Goal: Task Accomplishment & Management: Complete application form

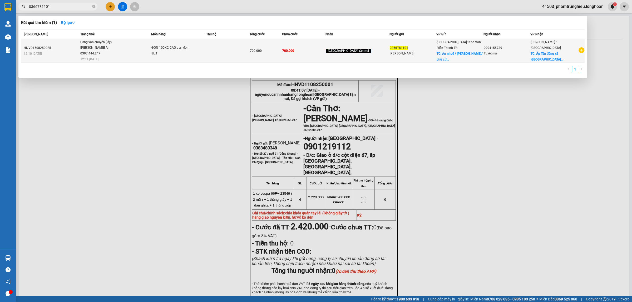
click at [114, 49] on div "[PERSON_NAME] An 0397.444.247" at bounding box center [99, 50] width 39 height 11
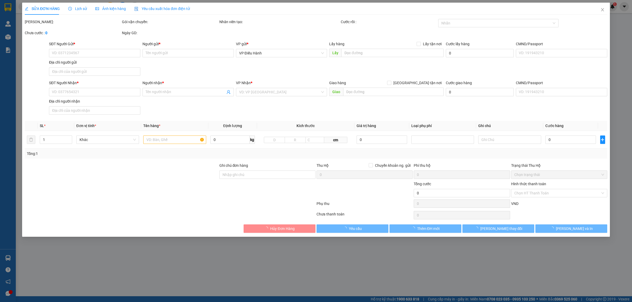
click at [77, 8] on span "Lịch sử" at bounding box center [77, 9] width 19 height 4
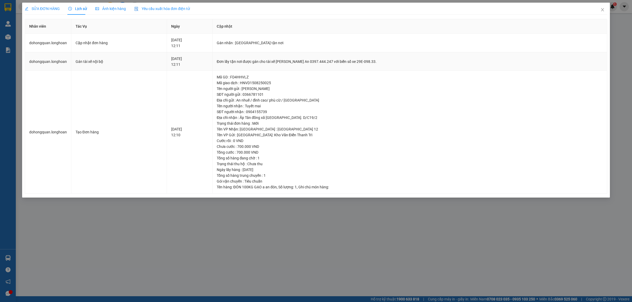
click at [327, 61] on div "Đơn lấy tận nơi được gán cho tài xế [PERSON_NAME] An 0397.444.247 với biển số x…" at bounding box center [410, 62] width 386 height 6
copy div "0397.444.247"
click at [605, 13] on span "Close" at bounding box center [602, 10] width 15 height 15
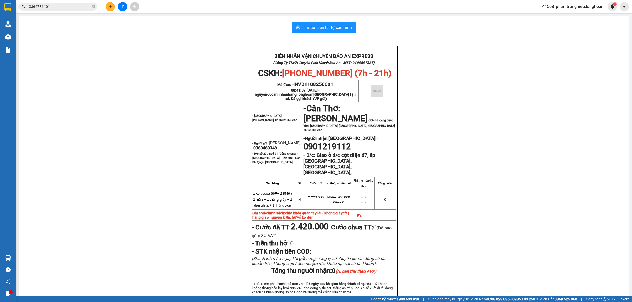
click at [78, 8] on input "0366781101" at bounding box center [60, 7] width 62 height 6
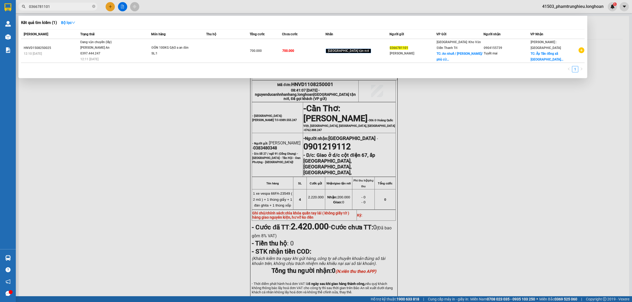
click at [78, 8] on input "0366781101" at bounding box center [60, 7] width 62 height 6
paste input "559556506"
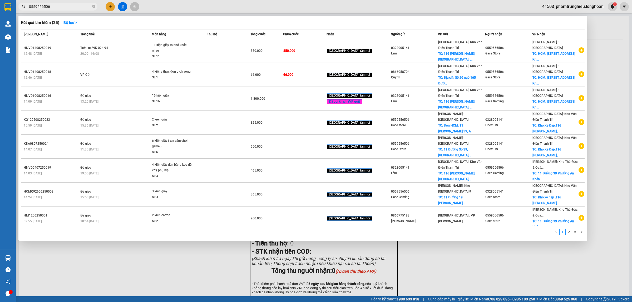
click at [65, 6] on input "0559556506" at bounding box center [60, 7] width 62 height 6
click at [60, 7] on input "0559556506" at bounding box center [60, 7] width 62 height 6
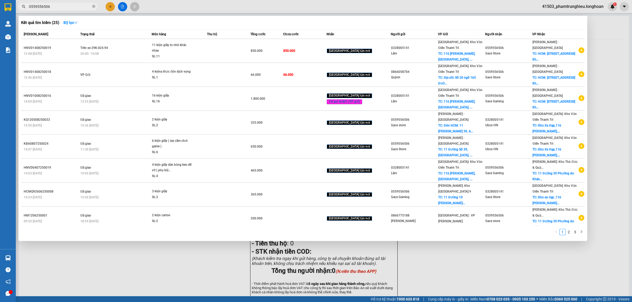
click at [60, 7] on input "0559556506" at bounding box center [60, 7] width 62 height 6
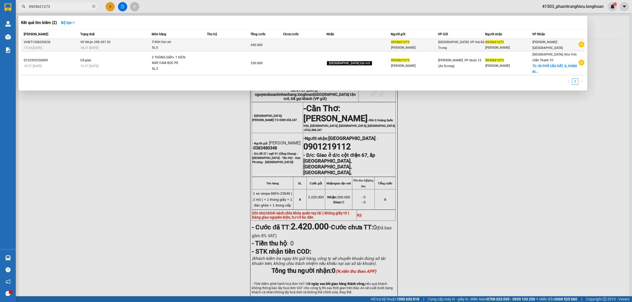
type input "0935621273"
click at [151, 45] on div "18:31 [DATE]" at bounding box center [115, 48] width 71 height 6
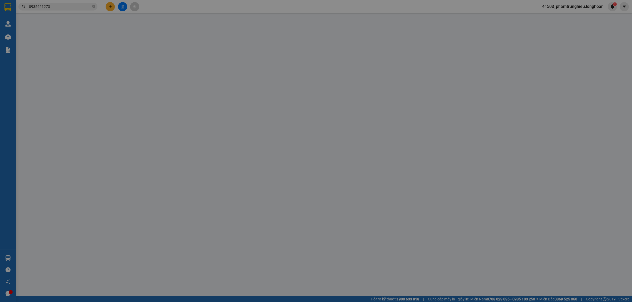
type input "0935621273"
type input "[PERSON_NAME]"
type input "0935621273"
type input "[PERSON_NAME]"
type input "690.000"
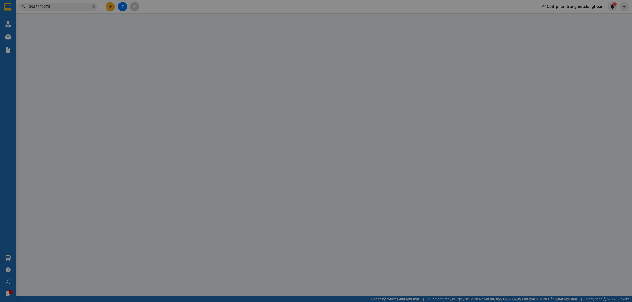
type input "90.000"
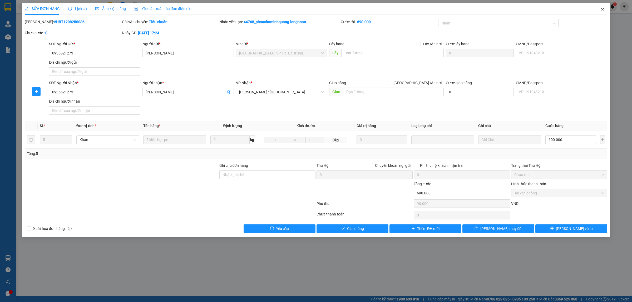
click at [606, 12] on span "Close" at bounding box center [602, 10] width 15 height 15
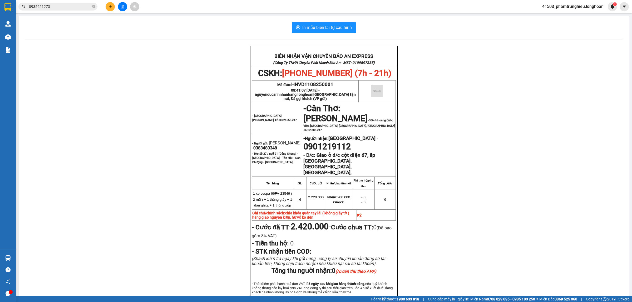
click at [84, 4] on input "0935621273" at bounding box center [60, 7] width 62 height 6
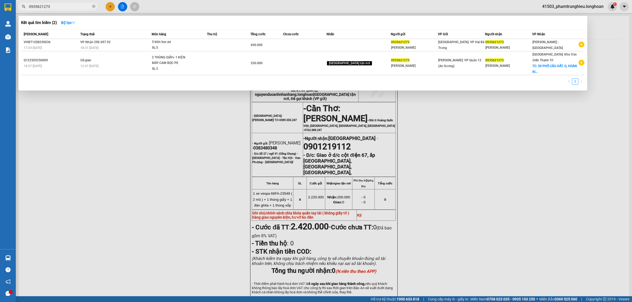
click at [84, 4] on input "0935621273" at bounding box center [60, 7] width 62 height 6
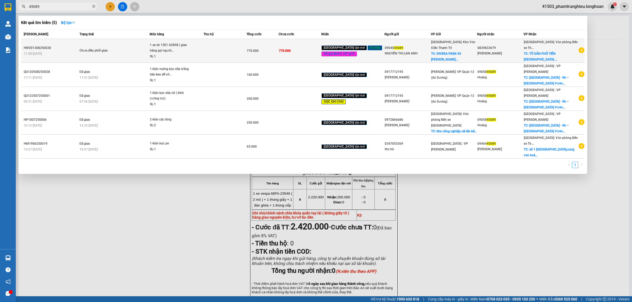
type input "45089"
click at [137, 48] on span "Chưa điều phối giao" at bounding box center [114, 51] width 70 height 6
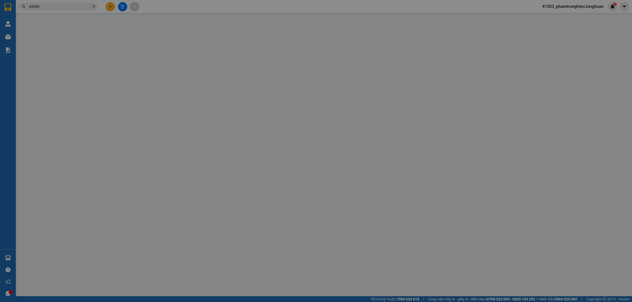
type input "0904045089"
type input "NGUYẾN THỊ LAN ANH"
checkbox input "true"
type input "RIVERA PARK 69 [PERSON_NAME], [PERSON_NAME]"
type input "0839833679"
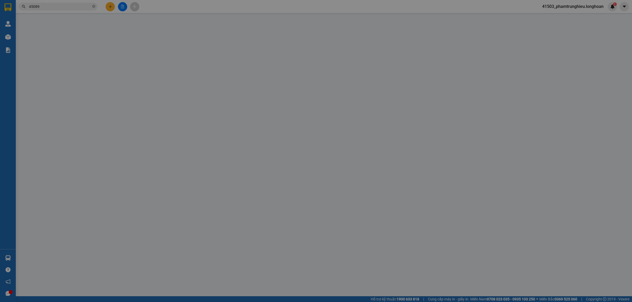
type input "[PERSON_NAME]"
checkbox input "true"
type input "TỔ DÂN PHỐ [GEOGRAPHIC_DATA] TRUNG TÂM THỊ TRẤN [GEOGRAPHIC_DATA] CŨ"
type input "chìa khóa quấn tay lái ( không giấy tờ )"
type input "770.000"
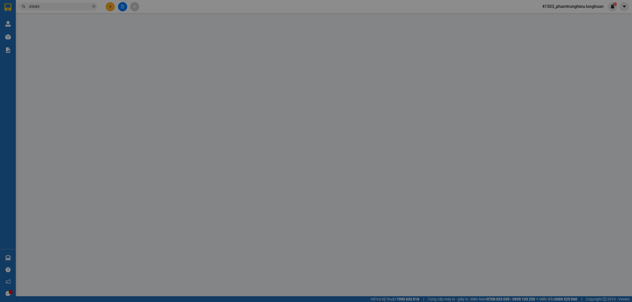
type input "770.000"
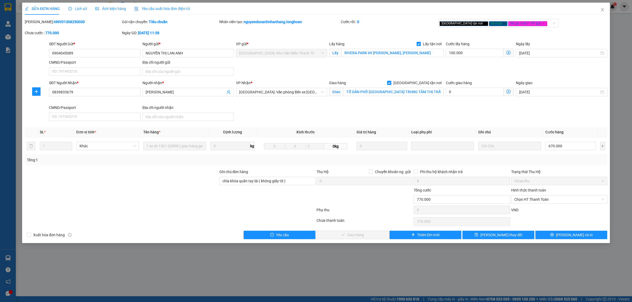
click at [79, 7] on span "Lịch sử" at bounding box center [77, 9] width 19 height 4
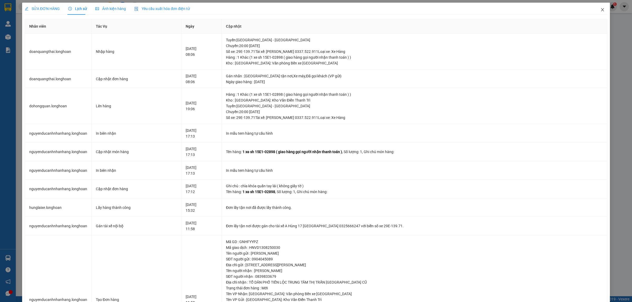
click at [600, 11] on icon "close" at bounding box center [602, 10] width 4 height 4
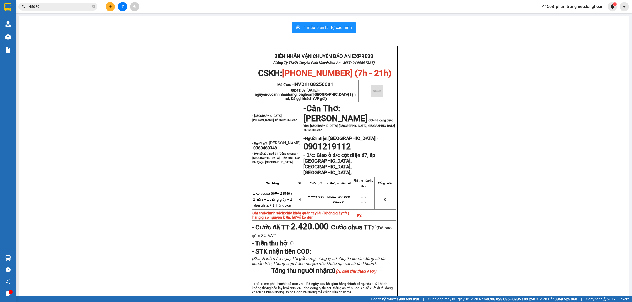
click at [75, 4] on input "45089" at bounding box center [60, 7] width 62 height 6
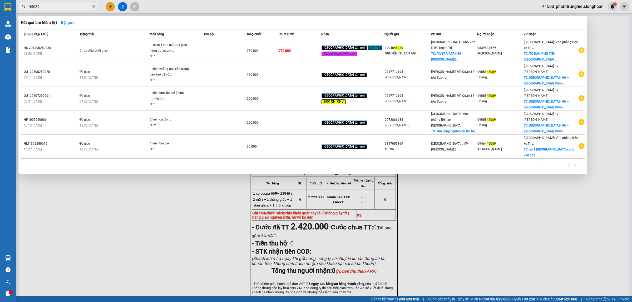
click at [75, 4] on input "45089" at bounding box center [60, 7] width 62 height 6
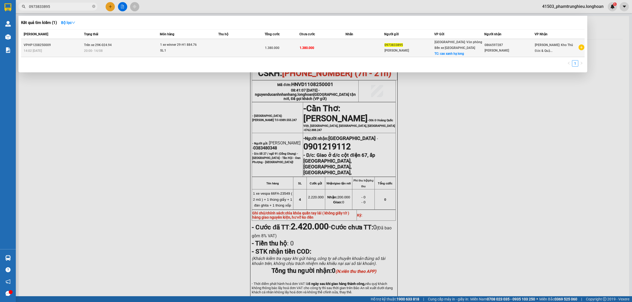
type input "0973833895"
click at [196, 40] on td "1 xe winner 29-H1 884.76 SL: 1" at bounding box center [189, 48] width 58 height 18
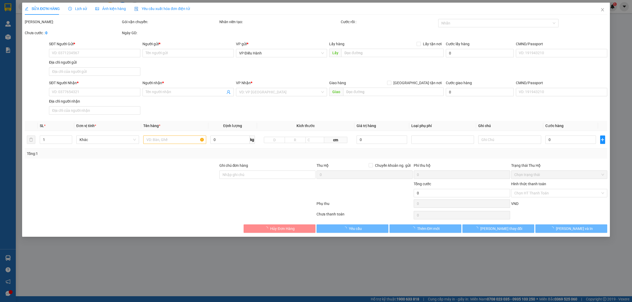
type input "0973833895"
type input "[PERSON_NAME]"
checkbox input "true"
type input "cao xanh hạ long"
type input "0866597287"
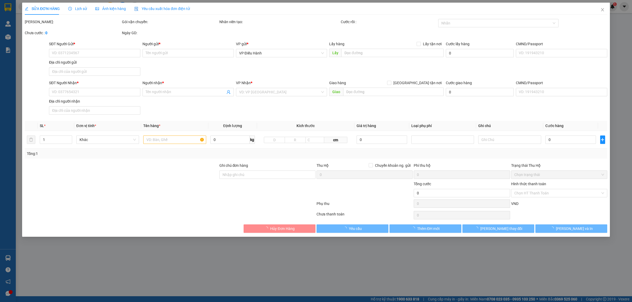
type input "[PERSON_NAME]"
type input "1 CHÌA KHÓA"
type input "1.380.000"
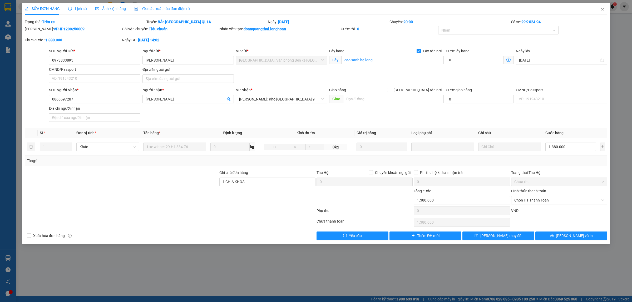
click at [74, 10] on span "Lịch sử" at bounding box center [77, 9] width 19 height 4
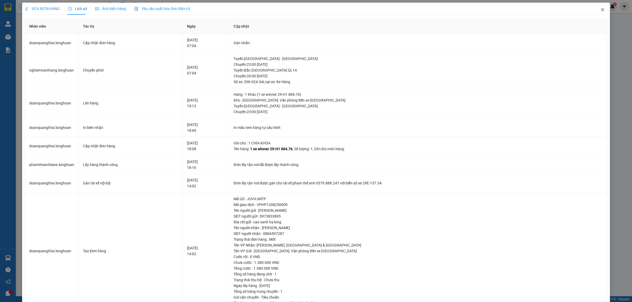
click at [601, 11] on icon "close" at bounding box center [602, 9] width 3 height 3
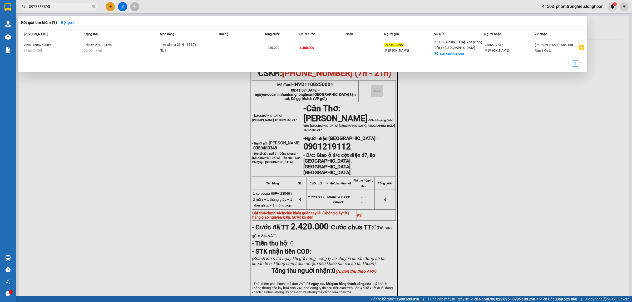
click at [72, 7] on input "0973833895" at bounding box center [60, 7] width 62 height 6
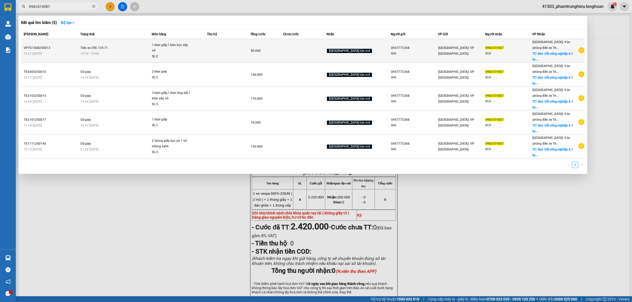
type input "0982474587"
click at [132, 52] on div "19:20 [DATE]" at bounding box center [115, 54] width 71 height 6
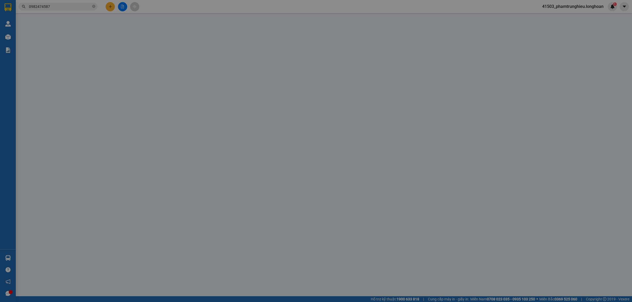
type input "0947772368"
type input "linh"
type input "0982474587"
type input "thời"
checkbox input "true"
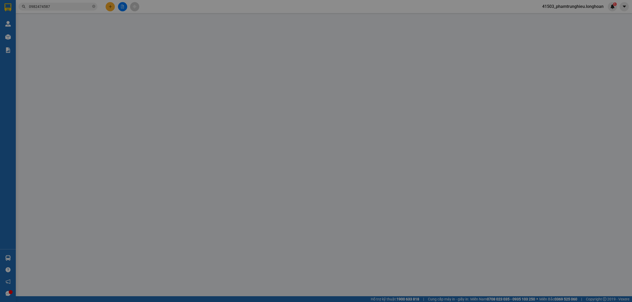
type input "khu đắt công nghiệp 4.1 kcn đình vũ p đông hải 2 hải an [GEOGRAPHIC_DATA]"
type input "90.000"
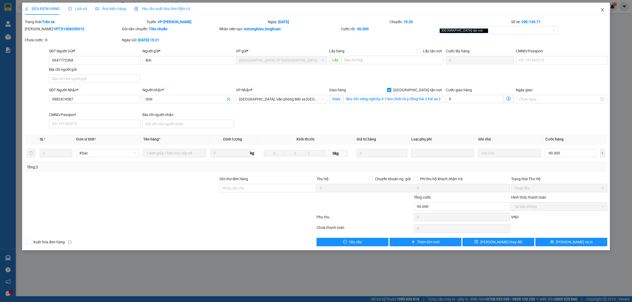
click at [600, 11] on icon "close" at bounding box center [602, 10] width 4 height 4
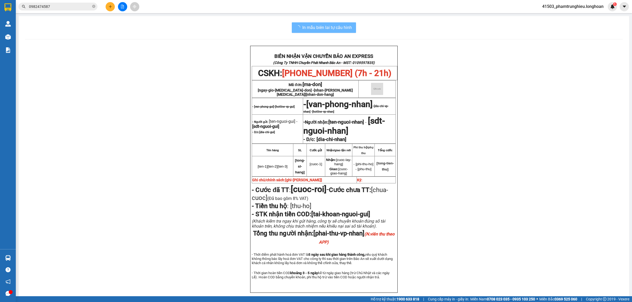
click at [78, 7] on input "0982474587" at bounding box center [60, 7] width 62 height 6
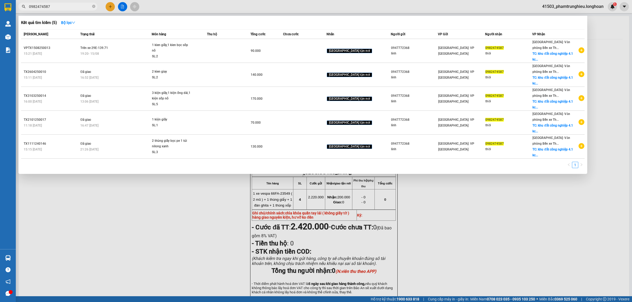
click at [78, 7] on input "0982474587" at bounding box center [60, 7] width 62 height 6
paste input "08822379"
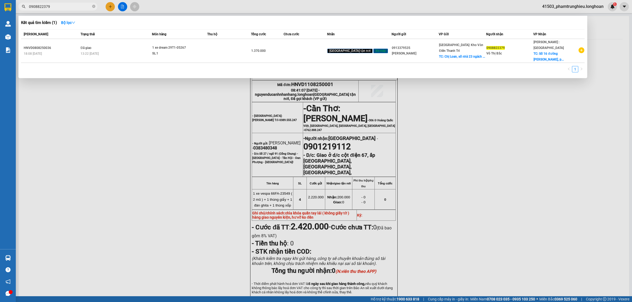
type input "0908822379"
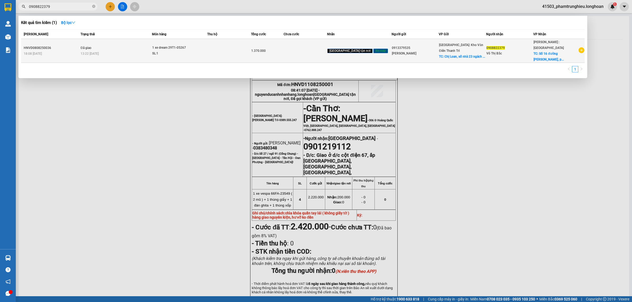
click at [190, 47] on div "1 xe dream 29T1-05267" at bounding box center [171, 48] width 39 height 6
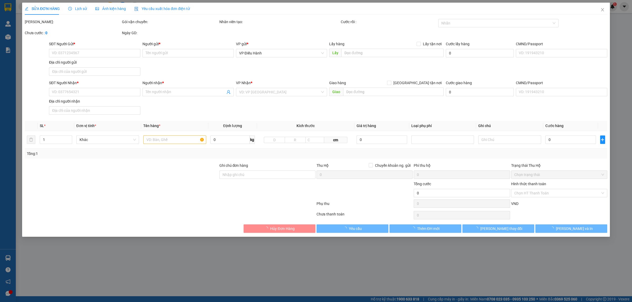
type input "0913379535"
type input "[PERSON_NAME]"
checkbox input "true"
type input "Chị Loan, số nhà 23 ngách 51, ngõ 146 đường 19/5 tổ 1 Văn QChị Loan, số nhà 23 …"
type input "150.000"
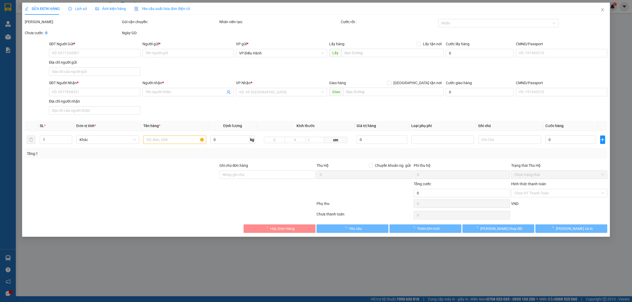
type input "0908822379"
type input "Võ Thị Bắc"
checkbox input "true"
type input "Số [STREET_ADDRESS][PERSON_NAME] [PERSON_NAME]"
type input "chìa khóa quấn tay lái ( giấy tờ trong cốp )"
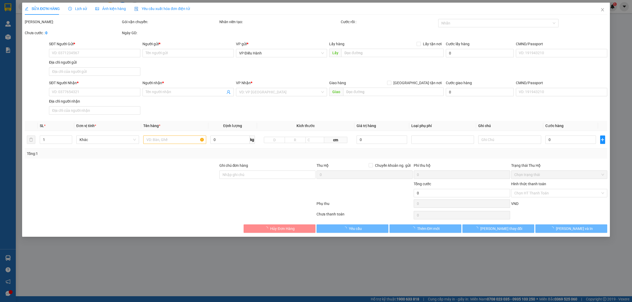
type input "1.370.000"
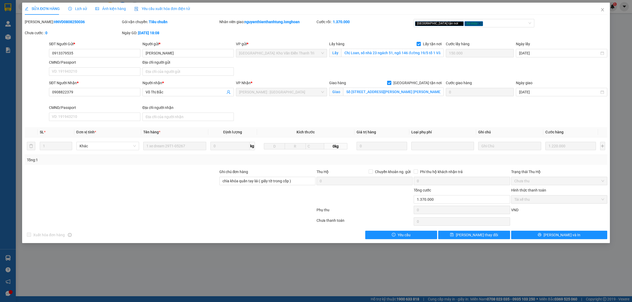
click at [78, 7] on span "Lịch sử" at bounding box center [77, 9] width 19 height 4
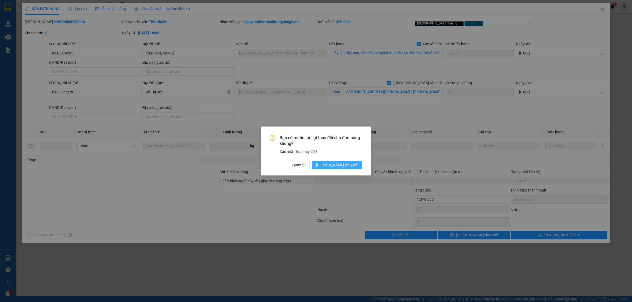
click at [349, 161] on button "[PERSON_NAME] thay đổi" at bounding box center [337, 165] width 51 height 8
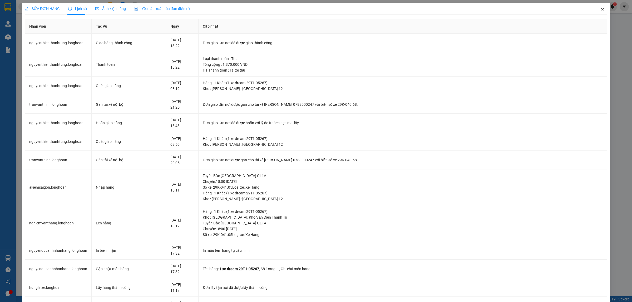
drag, startPoint x: 595, startPoint y: 9, endPoint x: 607, endPoint y: 9, distance: 12.4
click at [595, 10] on span "Close" at bounding box center [602, 10] width 15 height 15
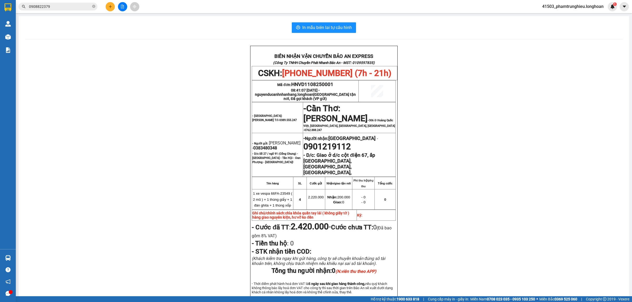
click at [74, 6] on input "0908822379" at bounding box center [60, 7] width 62 height 6
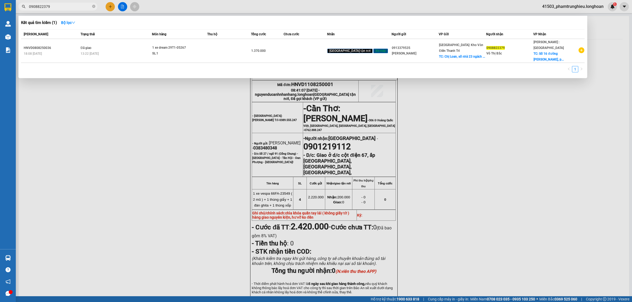
drag, startPoint x: 74, startPoint y: 6, endPoint x: 72, endPoint y: 13, distance: 7.8
click at [74, 6] on input "0908822379" at bounding box center [60, 7] width 62 height 6
paste input "349220441"
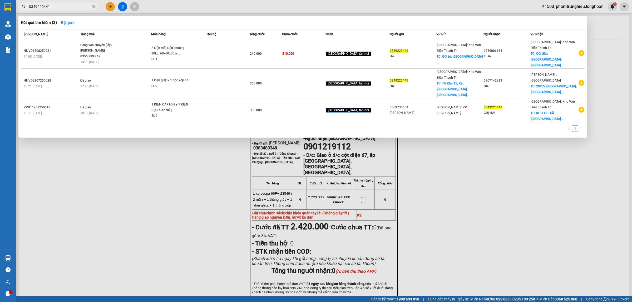
type input "0349220441"
click at [69, 8] on input "0349220441" at bounding box center [60, 7] width 62 height 6
click at [95, 7] on span "0349220441" at bounding box center [57, 7] width 79 height 8
click at [92, 7] on icon "close-circle" at bounding box center [93, 6] width 3 height 3
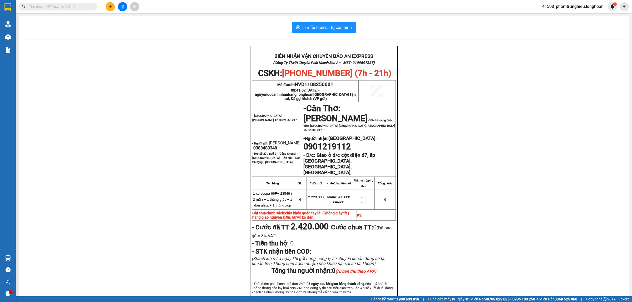
click at [65, 7] on input "text" at bounding box center [60, 7] width 62 height 6
paste input "0349220441"
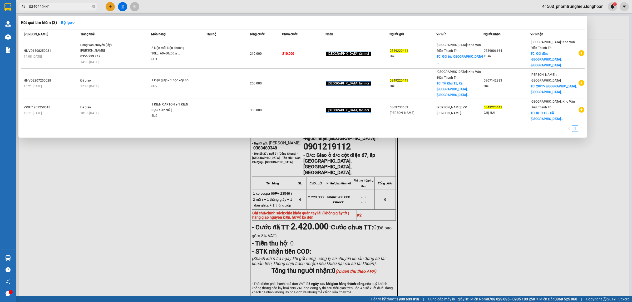
click at [172, 8] on div at bounding box center [316, 151] width 632 height 302
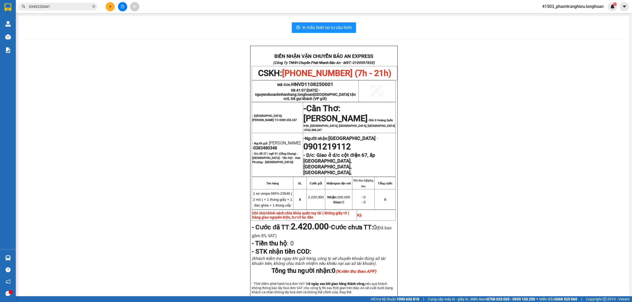
click at [78, 5] on input "0349220441" at bounding box center [60, 7] width 62 height 6
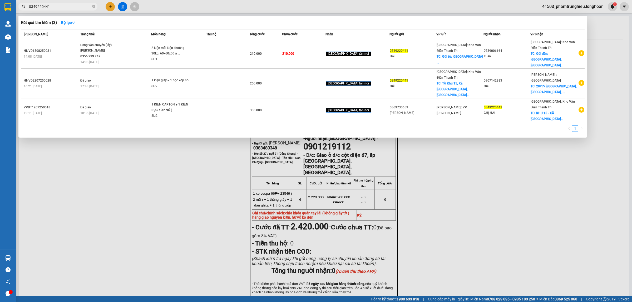
click at [78, 5] on input "0349220441" at bounding box center [60, 7] width 62 height 6
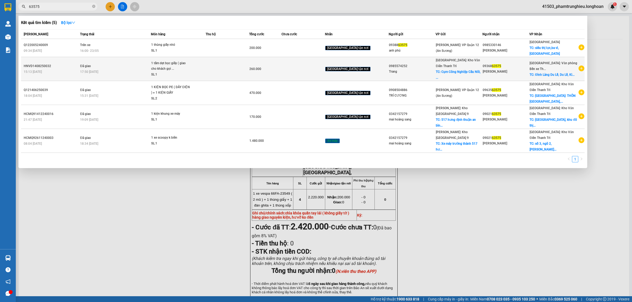
type input "63575"
click at [149, 69] on div "17:50 [DATE]" at bounding box center [115, 72] width 71 height 6
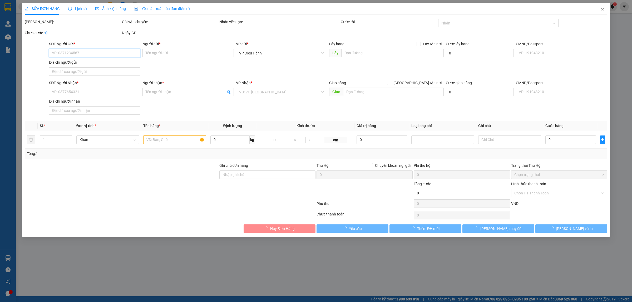
type input "0985574252"
type input "Trang"
checkbox input "true"
type input "Cụm Công Nghiệp Cầu Nổi, [GEOGRAPHIC_DATA], [GEOGRAPHIC_DATA], HN"
type input "65.000"
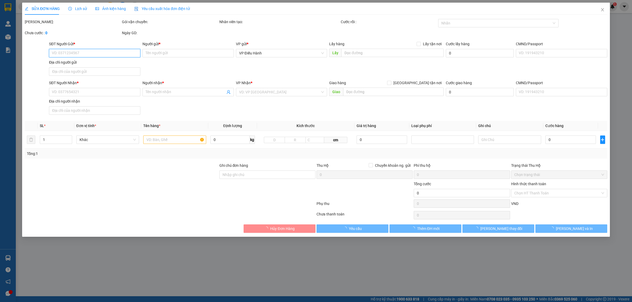
type input "0936863575"
type input "[PERSON_NAME]"
checkbox input "true"
type input "Đình Làng Du Lễ, [GEOGRAPHIC_DATA], [GEOGRAPHIC_DATA], [GEOGRAPHIC_DATA]"
type input "260.000"
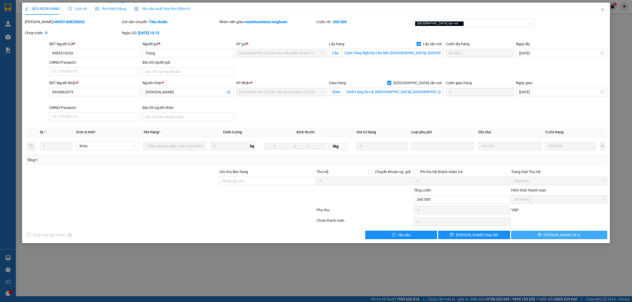
click at [561, 236] on span "[PERSON_NAME] và In" at bounding box center [561, 235] width 37 height 6
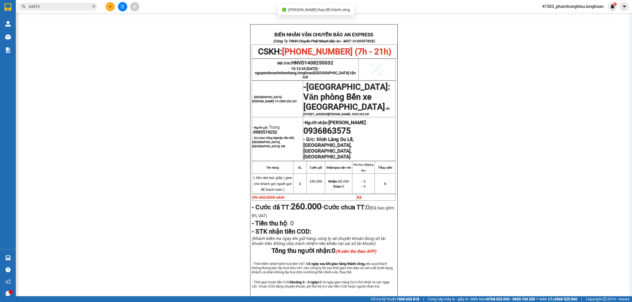
scroll to position [33, 0]
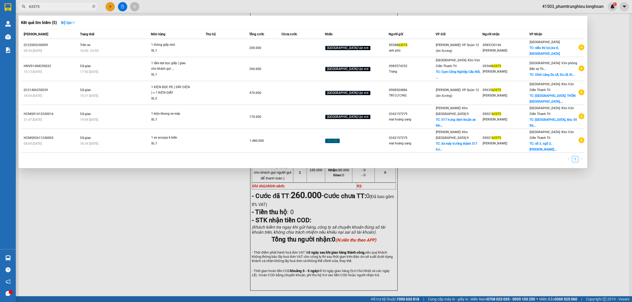
click at [69, 6] on input "63575" at bounding box center [60, 7] width 62 height 6
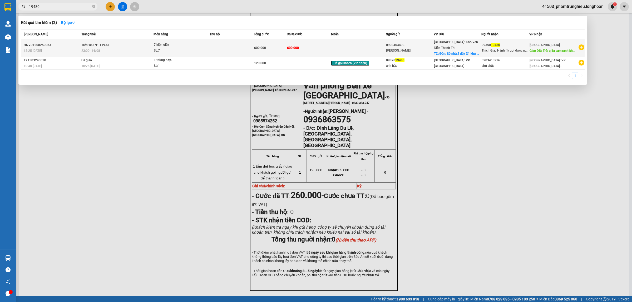
type input "19480"
click at [181, 51] on div "SL: 7" at bounding box center [173, 51] width 39 height 6
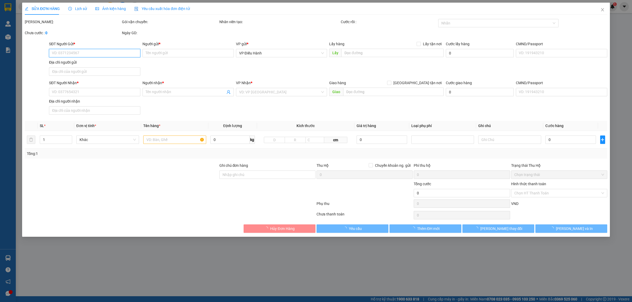
type input "0903404493"
type input "[PERSON_NAME]"
checkbox input "true"
type input "Đón: Số nhà 2 dãy G1 khu đô thị Ci pu tra"
type input "0935019480"
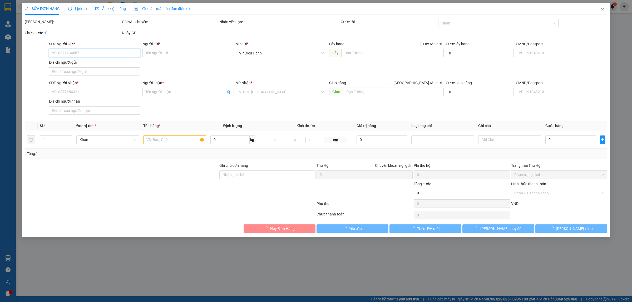
type input "[PERSON_NAME] ( k gọi được người nhận gọi người gửi )"
type input "Trả: ql1a cam ranh khánh hòa"
type input "hàng giao nguyên kiện, hư vỡ ko đền"
type input "600.000"
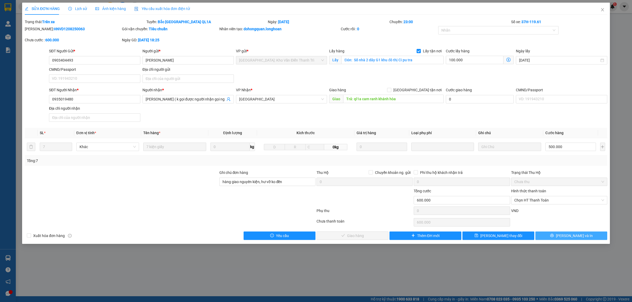
click at [556, 237] on button "[PERSON_NAME] và In" at bounding box center [571, 236] width 72 height 8
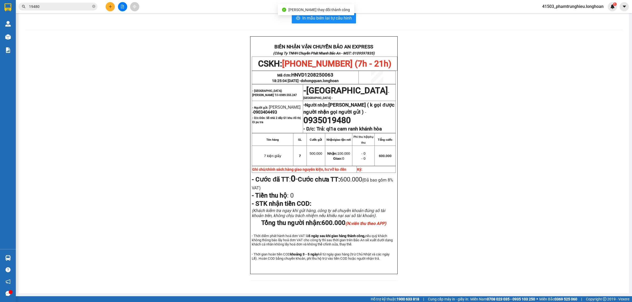
scroll to position [25, 0]
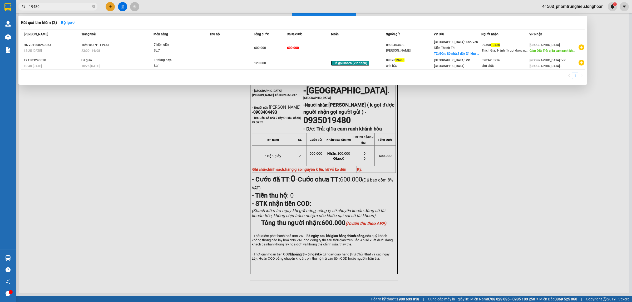
click at [82, 6] on input "19480" at bounding box center [60, 7] width 62 height 6
paste input "0775468023"
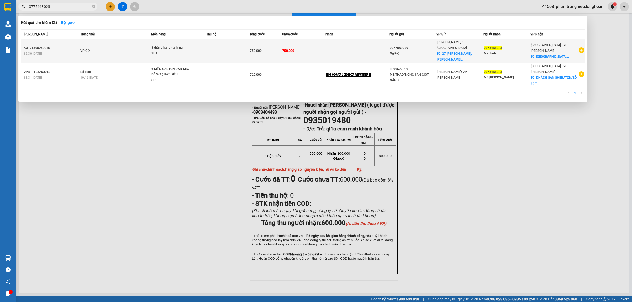
type input "0775468023"
click at [184, 51] on div "SL: 1" at bounding box center [170, 54] width 39 height 6
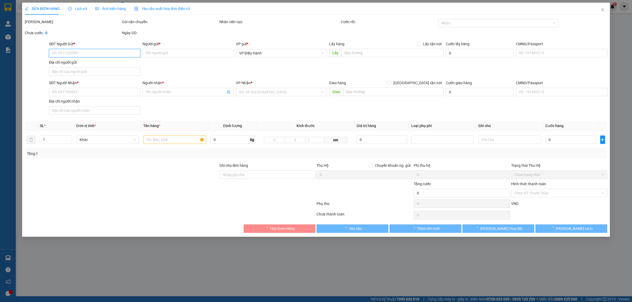
type input "0977859979"
type input "Nghĩa)"
checkbox input "true"
type input "[STREET_ADDRESS][PERSON_NAME] ( [GEOGRAPHIC_DATA], [GEOGRAPHIC_DATA] 01.10 - Kế…"
type input "0775468023"
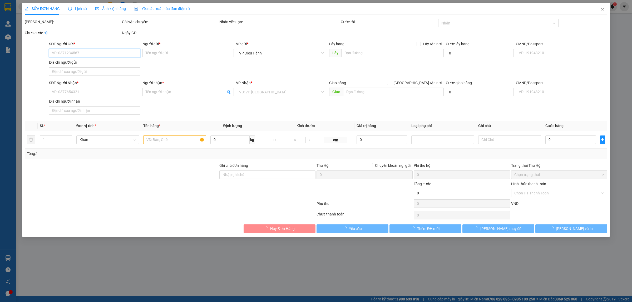
type input "Ms. Linh"
checkbox input "true"
type input "hotel [GEOGRAPHIC_DATA], [GEOGRAPHIC_DATA], DN"
type input "750.000"
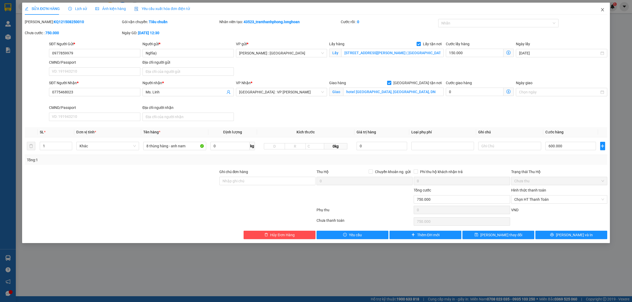
click at [603, 9] on icon "close" at bounding box center [602, 9] width 3 height 3
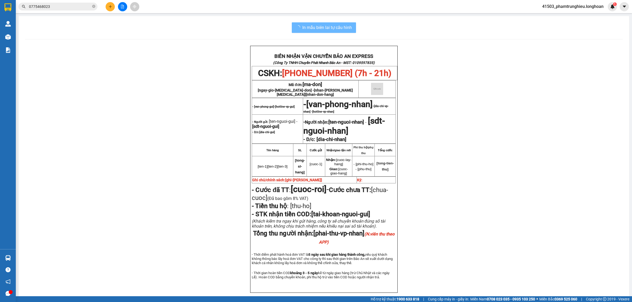
click at [65, 8] on input "0775468023" at bounding box center [60, 7] width 62 height 6
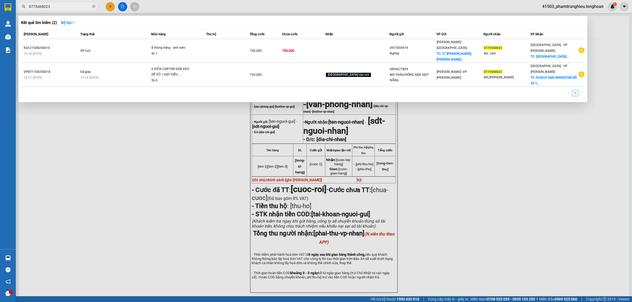
click at [65, 8] on input "0775468023" at bounding box center [60, 7] width 62 height 6
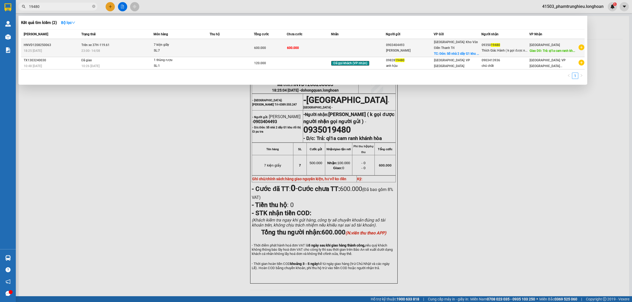
type input "19480"
click at [144, 48] on div "23:00 [DATE]" at bounding box center [117, 51] width 72 height 6
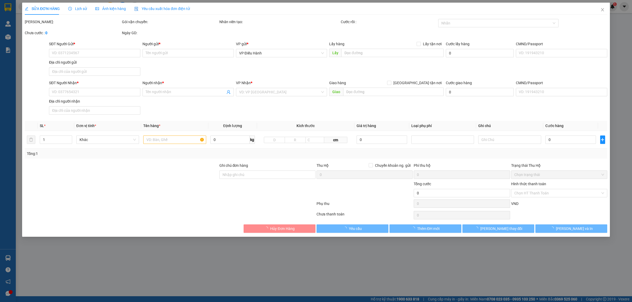
type input "0903404493"
type input "[PERSON_NAME]"
checkbox input "true"
type input "Đón: Số nhà 2 dãy G1 khu đô thị Ci pu tra"
type input "0935019480"
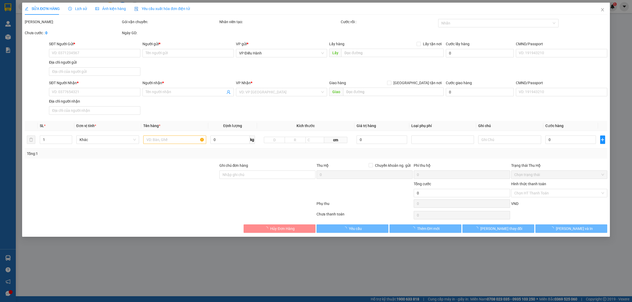
type input "[PERSON_NAME] ( k gọi được người nhận gọi người gửi )"
type input "Trả: ql1a cam ranh khánh hòa"
type input "hàng giao nguyên kiện, hư vỡ ko đền"
type input "600.000"
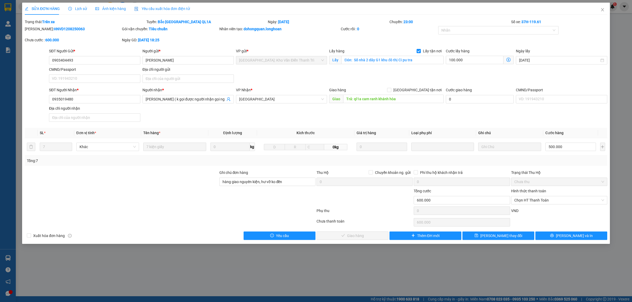
click at [54, 28] on b "HNVD1208250063" at bounding box center [69, 29] width 31 height 4
copy b "HNVD1208250063"
click at [602, 10] on icon "close" at bounding box center [602, 9] width 3 height 3
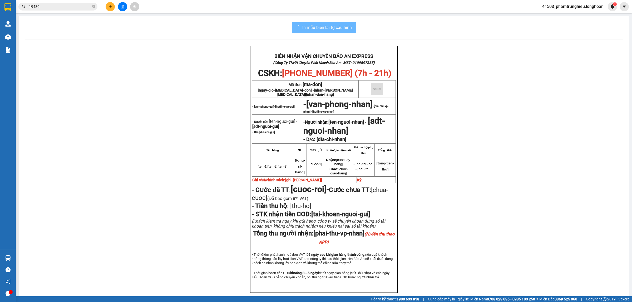
click at [78, 7] on input "19480" at bounding box center [60, 7] width 62 height 6
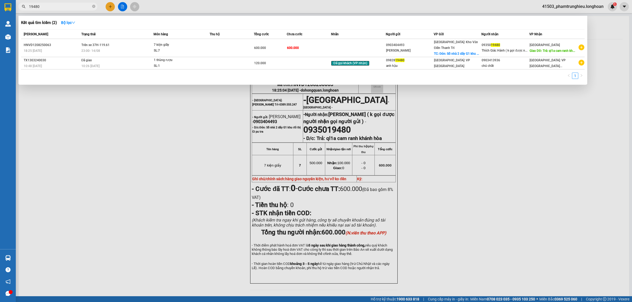
click at [78, 7] on input "19480" at bounding box center [60, 7] width 62 height 6
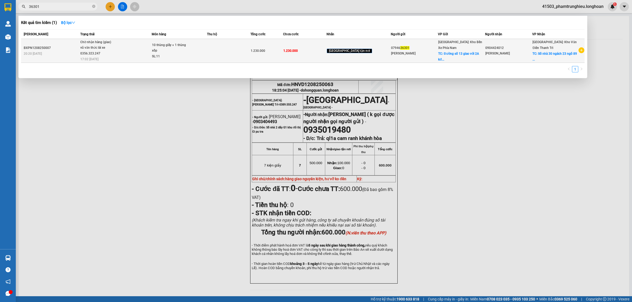
type input "36301"
click at [126, 49] on span "Chờ nhận hàng (giao) vũ văn thức lái xe 0356.323.247 17:02 [DATE]" at bounding box center [115, 50] width 71 height 22
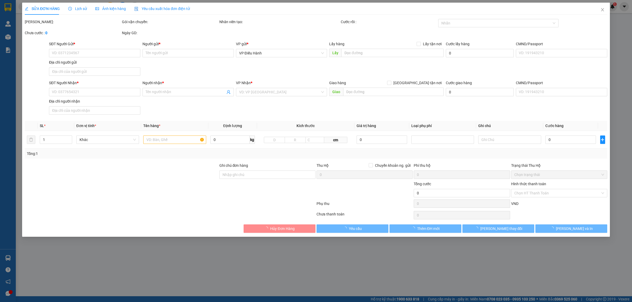
type input "0794636301"
type input "[PERSON_NAME]"
checkbox input "true"
type input "Đường số 13 giao với 2A kđt hà quang 2, [GEOGRAPHIC_DATA]"
type input "0904424012"
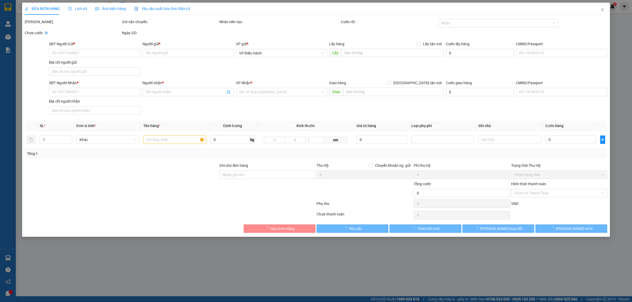
type input "[PERSON_NAME]"
checkbox input "true"
type input "Số nhà 30 ngách 23 ngõ 89 lạc long quân , [GEOGRAPHIC_DATA], [GEOGRAPHIC_DATA]"
type input "nhận theo kiện,giao nguyên kiện,hư vỡ không chịu trách nhiệm"
type input "1.230.000"
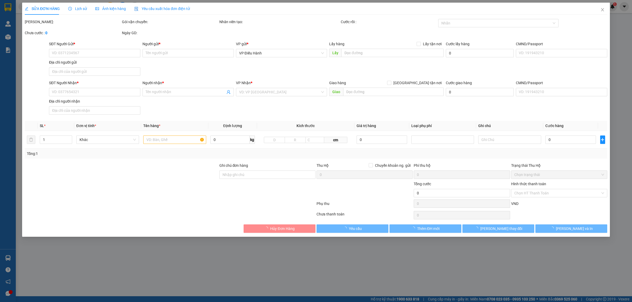
type input "1.230.000"
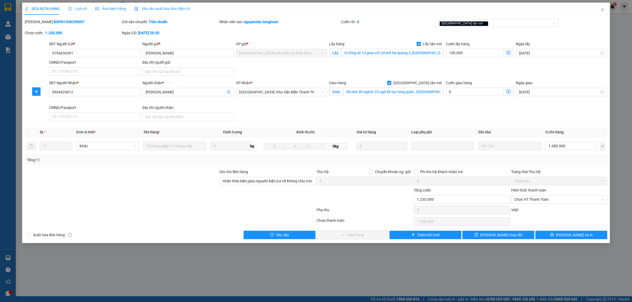
click at [78, 9] on span "Lịch sử" at bounding box center [77, 9] width 19 height 4
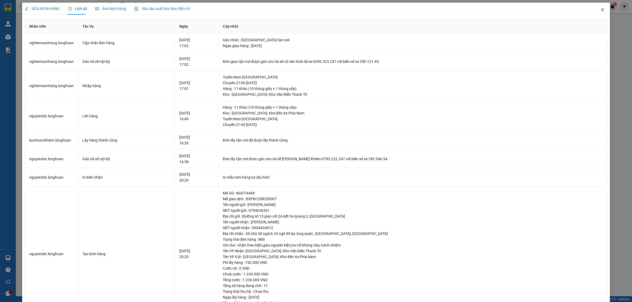
click at [600, 10] on icon "close" at bounding box center [602, 10] width 4 height 4
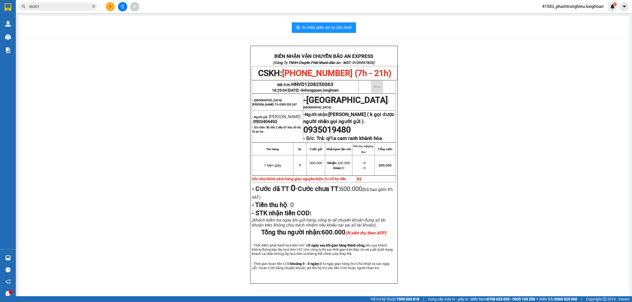
click at [75, 7] on input "36301" at bounding box center [60, 7] width 62 height 6
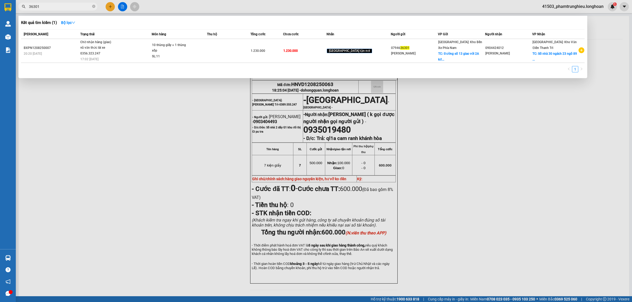
click at [75, 7] on input "36301" at bounding box center [60, 7] width 62 height 6
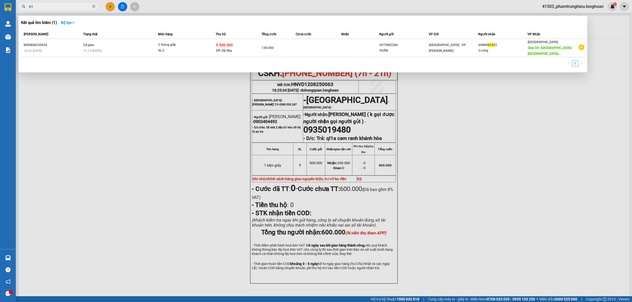
type input "6"
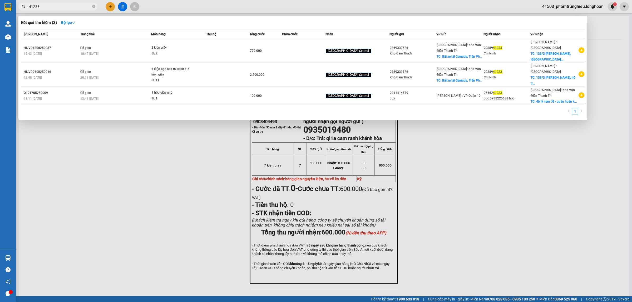
click at [74, 9] on input "41233" at bounding box center [60, 7] width 62 height 6
paste input "HNVD120825006"
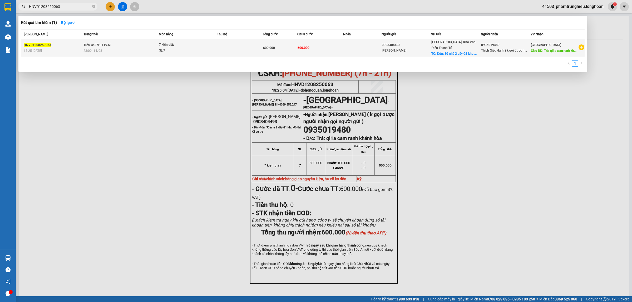
type input "HNVD1208250063"
click at [116, 48] on div "23:00 [DATE]" at bounding box center [120, 51] width 75 height 6
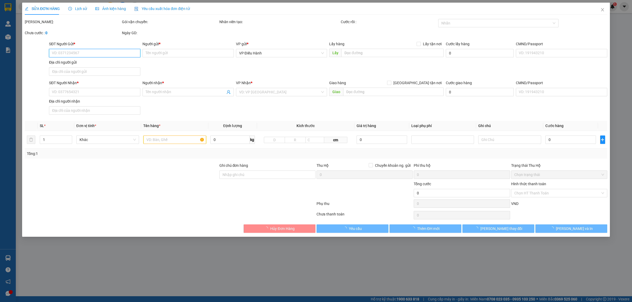
type input "0903404493"
type input "[PERSON_NAME]"
checkbox input "true"
type input "Đón: Số nhà 2 dãy G1 khu đô thị Ci pu tra"
type input "0935019480"
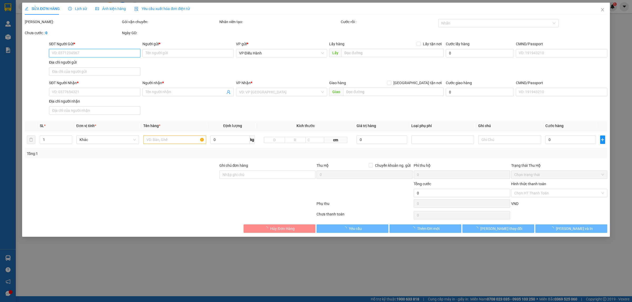
type input "[PERSON_NAME] ( k gọi được người nhận gọi người gửi )"
type input "Trả: ql1a cam ranh khánh hòa"
type input "hàng giao nguyên kiện, hư vỡ ko đền"
type input "600.000"
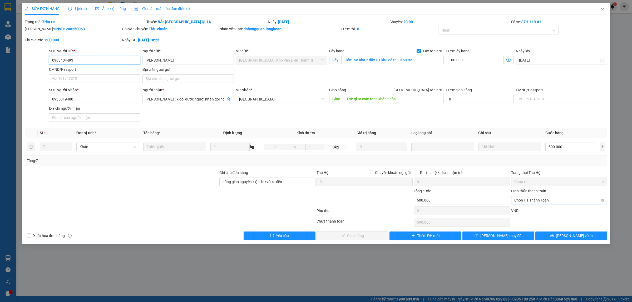
click at [533, 199] on span "Chọn HT Thanh Toán" at bounding box center [559, 200] width 90 height 8
click at [534, 227] on div "Chuyển khoản" at bounding box center [559, 228] width 90 height 6
type input "0"
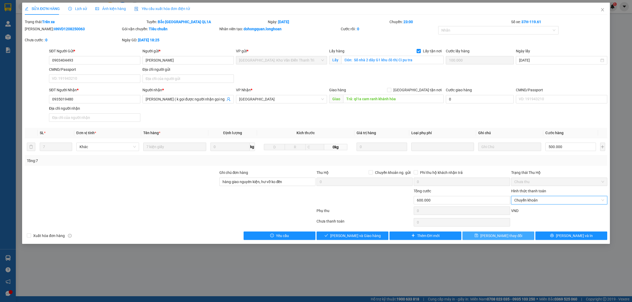
click at [489, 236] on button "[PERSON_NAME] thay đổi" at bounding box center [498, 236] width 72 height 8
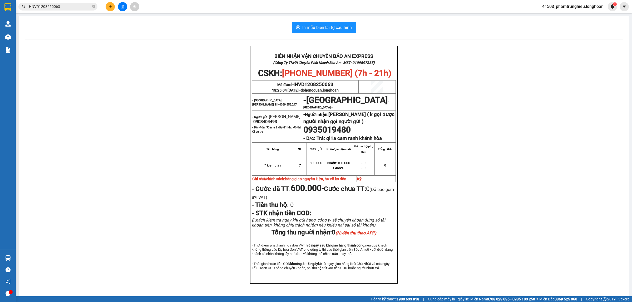
click at [73, 7] on input "HNVD1208250063" at bounding box center [60, 7] width 62 height 6
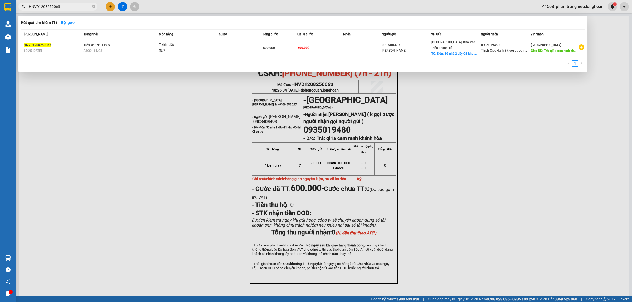
click at [73, 7] on input "HNVD1208250063" at bounding box center [60, 7] width 62 height 6
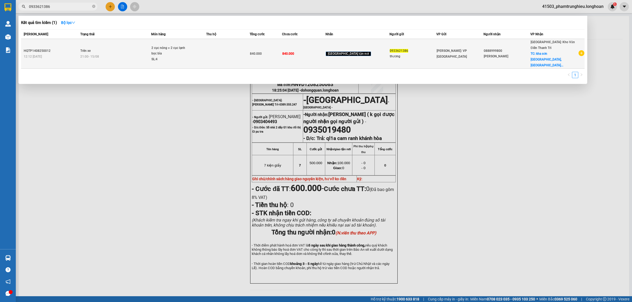
type input "0933621386"
click at [170, 57] on div "SL: 4" at bounding box center [170, 60] width 39 height 6
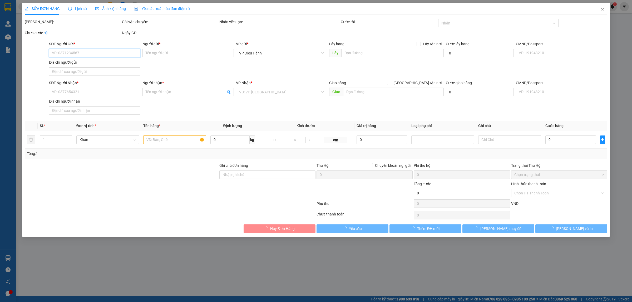
type input "0933621386"
type input "thương"
type input "0888999800"
type input "[PERSON_NAME]"
checkbox input "true"
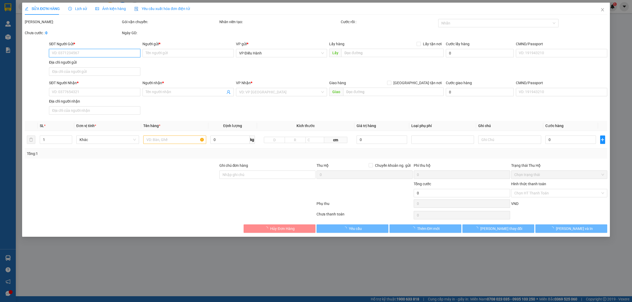
type input "kha sơn [GEOGRAPHIC_DATA], [GEOGRAPHIC_DATA]"
type input "nhận theo kiện giao theo kiện bể vỡ ko đền"
type input "840.000"
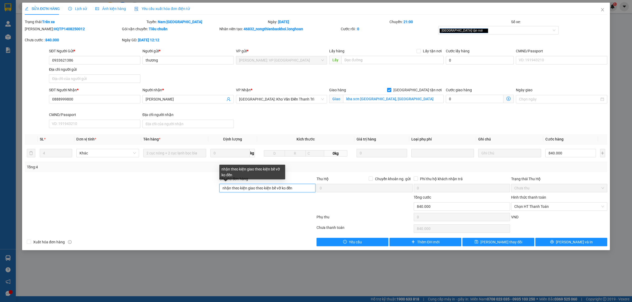
click at [303, 189] on input "nhận theo kiện giao theo kiện bể vỡ ko đền" at bounding box center [267, 188] width 96 height 8
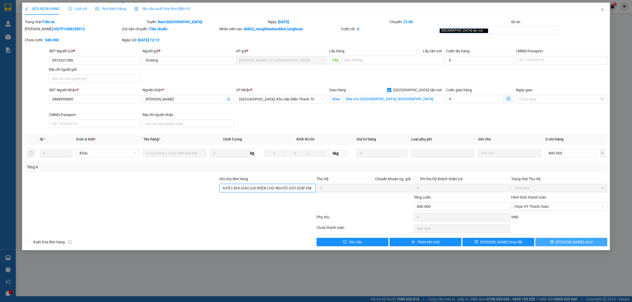
type input "nhận theo kiện giao theo kiện bể vỡ ko đền ( TRƯỚC KHI GIAO GỌI ĐIỆN CHO NGƯỜI …"
click at [568, 242] on span "[PERSON_NAME] và In" at bounding box center [574, 242] width 37 height 6
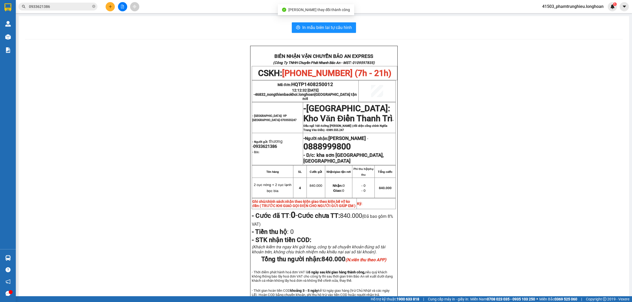
scroll to position [33, 0]
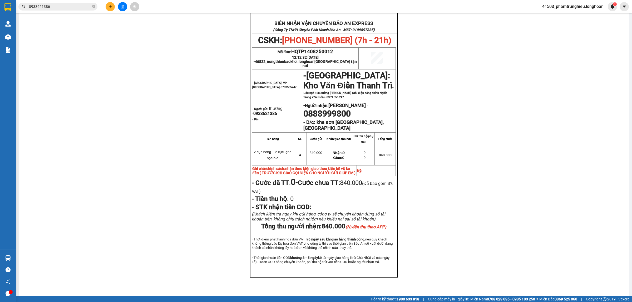
click at [68, 5] on input "0933621386" at bounding box center [60, 7] width 62 height 6
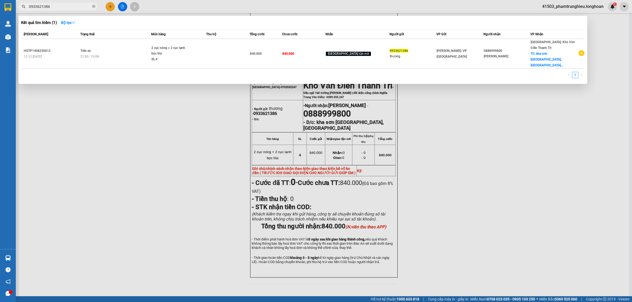
click at [68, 5] on input "0933621386" at bounding box center [60, 7] width 62 height 6
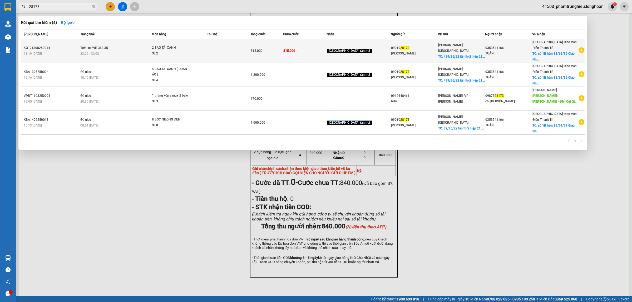
type input "28173"
click at [206, 53] on span "2 BAO TẢI XANH SL: 2" at bounding box center [179, 50] width 54 height 11
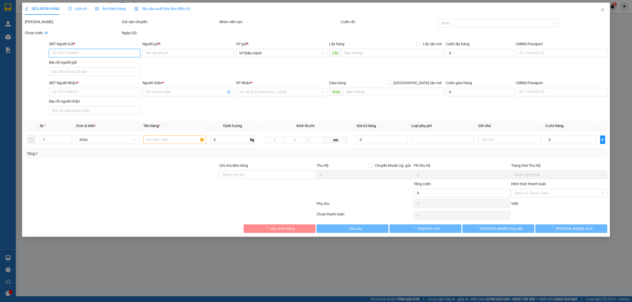
type input "0901028173"
type input "[PERSON_NAME]"
checkbox input "true"
type input "439/85/22 tân thới hiệp 21 [GEOGRAPHIC_DATA] TP. [PERSON_NAME]"
type input "0353541166"
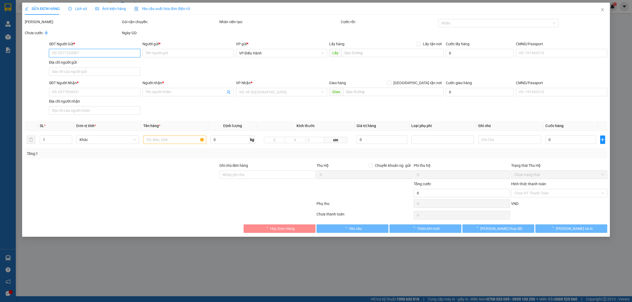
type input "TUẤN"
checkbox input "true"
type input "số 1B hẻm 88/61/39 Giáp Nhị Phường Thịnh [GEOGRAPHIC_DATA]"
type input "515.000"
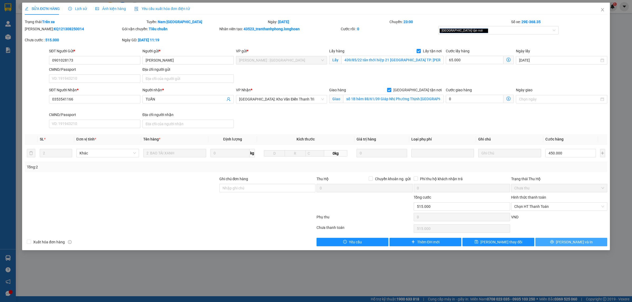
click at [567, 243] on span "[PERSON_NAME] và In" at bounding box center [574, 242] width 37 height 6
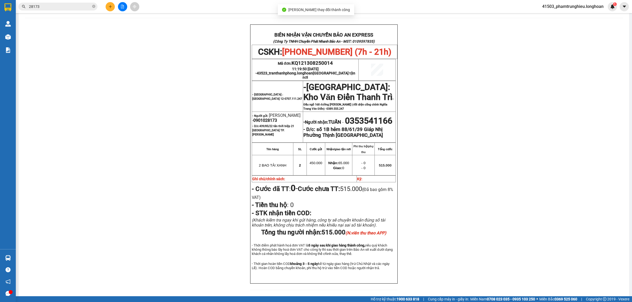
scroll to position [33, 0]
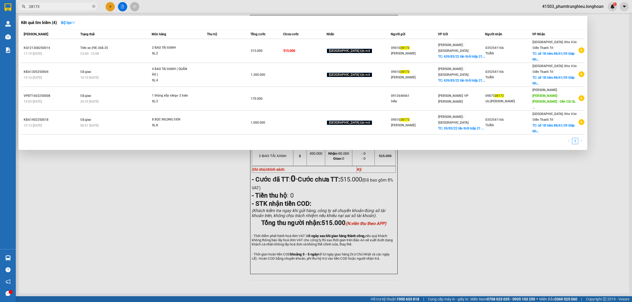
click at [77, 7] on input "28173" at bounding box center [60, 7] width 62 height 6
click at [56, 7] on input "28173" at bounding box center [60, 7] width 62 height 6
click at [65, 6] on input "28173" at bounding box center [60, 7] width 62 height 6
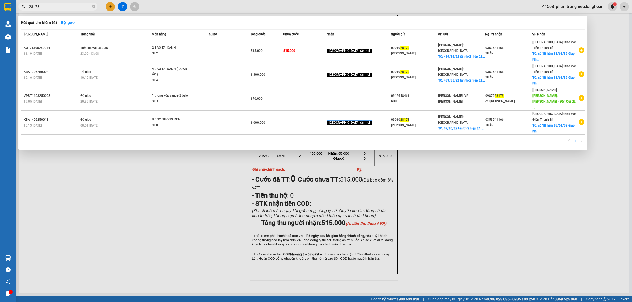
click at [65, 6] on input "28173" at bounding box center [60, 7] width 62 height 6
paste input "0949928598"
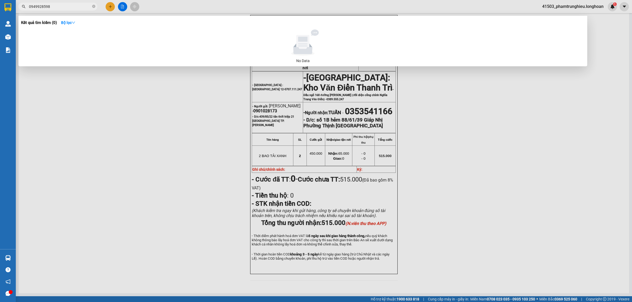
click at [75, 7] on input "0949928598" at bounding box center [60, 7] width 62 height 6
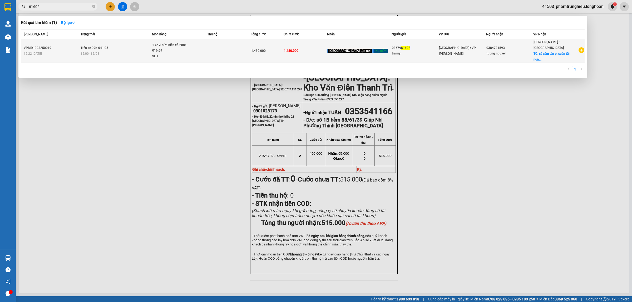
type input "61602"
click at [224, 49] on td at bounding box center [229, 51] width 44 height 24
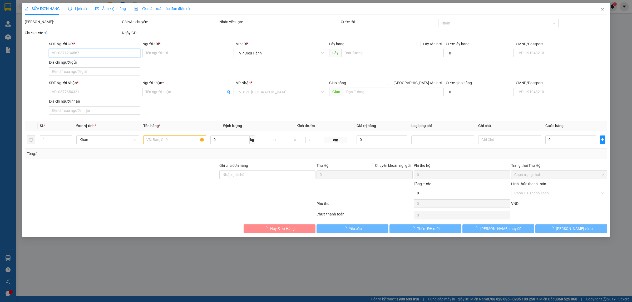
type input "0867961602"
type input "trà my"
type input "0384781593"
type input "tường nguyên"
checkbox input "true"
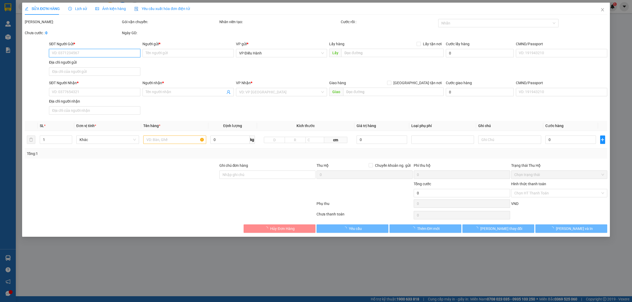
type input "sã cẩm tân p, suân tân nong khánh đồng nai"
type input "1 chìa khóa + 1 cà vẹt ( cuốn tay lái)"
type input "1.480.000"
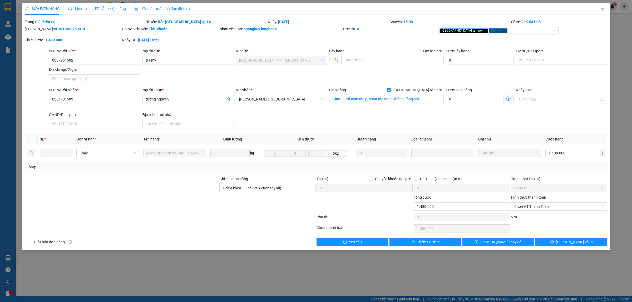
click at [78, 12] on div "Lịch sử" at bounding box center [77, 9] width 19 height 12
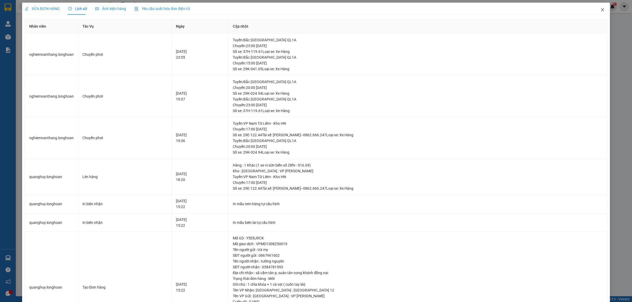
drag, startPoint x: 597, startPoint y: 10, endPoint x: 308, endPoint y: 14, distance: 288.7
click at [600, 10] on icon "close" at bounding box center [602, 10] width 4 height 4
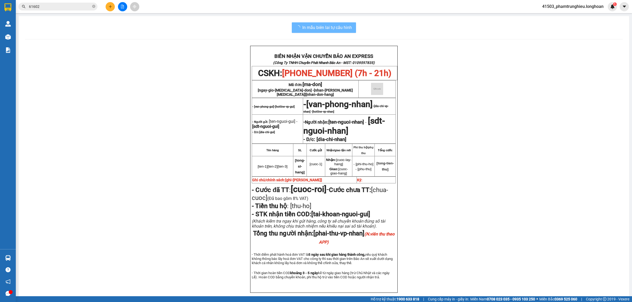
click at [68, 4] on input "61602" at bounding box center [60, 7] width 62 height 6
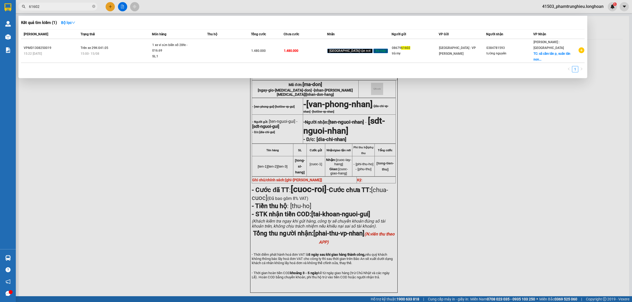
click at [68, 4] on input "61602" at bounding box center [60, 7] width 62 height 6
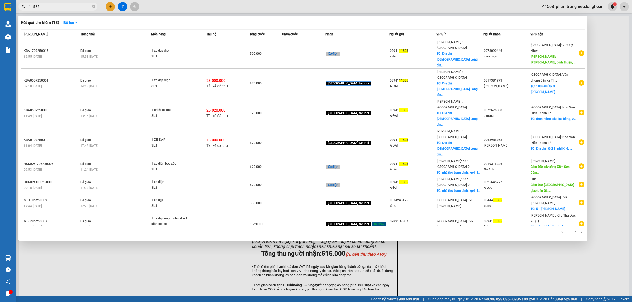
click at [78, 6] on input "11585" at bounding box center [60, 7] width 62 height 6
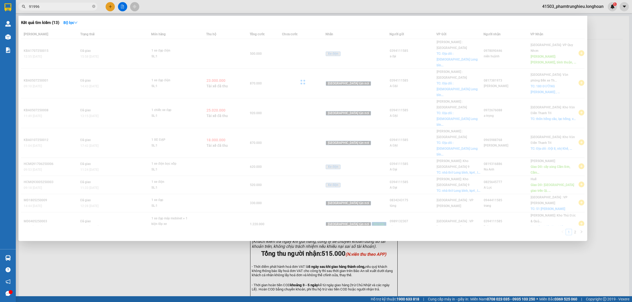
click at [48, 6] on input "91996" at bounding box center [60, 7] width 62 height 6
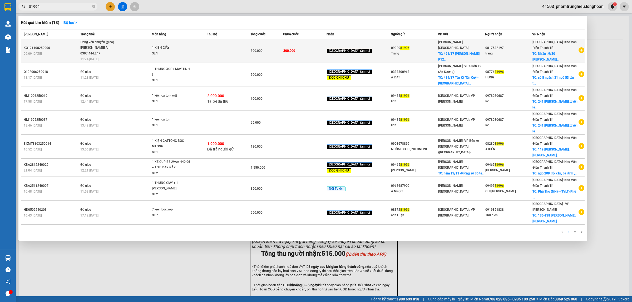
type input "81996"
click at [133, 53] on span "Đang vận chuyển (giao) [PERSON_NAME] An 0397.444.247 11:24 [DATE]" at bounding box center [115, 50] width 71 height 22
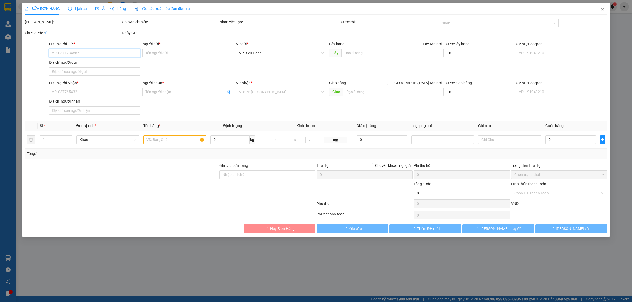
type input "0932081996"
type input "Trang"
checkbox input "true"
type input "491/17 Đường [PERSON_NAME] P12 Q3 TPHCM ."
type input "0817532197"
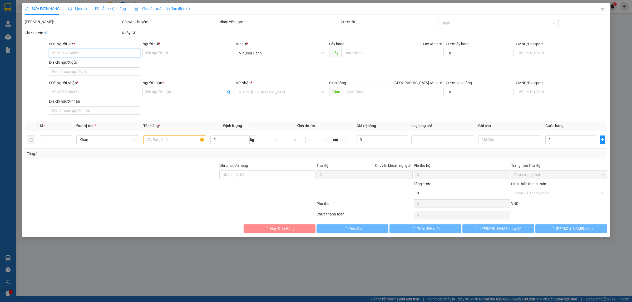
type input "trang"
checkbox input "true"
type input "Nhận : 9/30 [PERSON_NAME] Phường [GEOGRAPHIC_DATA] [GEOGRAPHIC_DATA] ( cũ )"
type input "300.000"
